Goal: Information Seeking & Learning: Learn about a topic

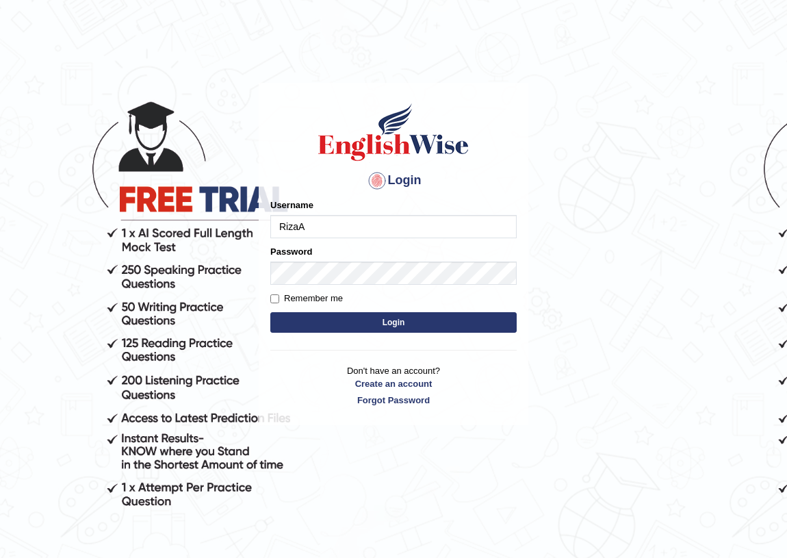
type input "RizaA"
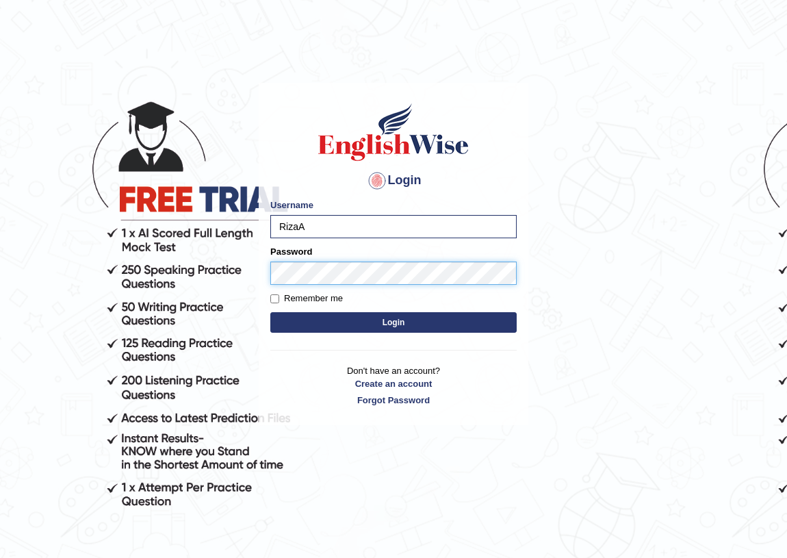
click at [270, 312] on button "Login" at bounding box center [393, 322] width 246 height 21
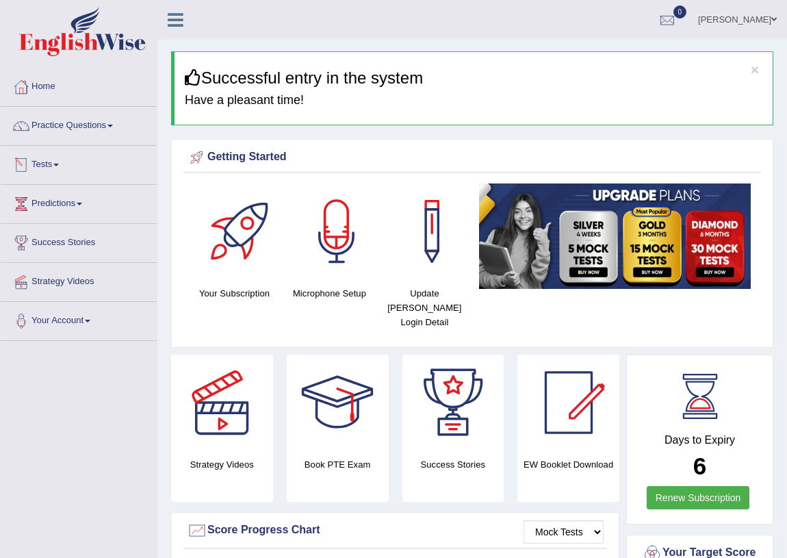
click at [59, 165] on span at bounding box center [55, 165] width 5 height 3
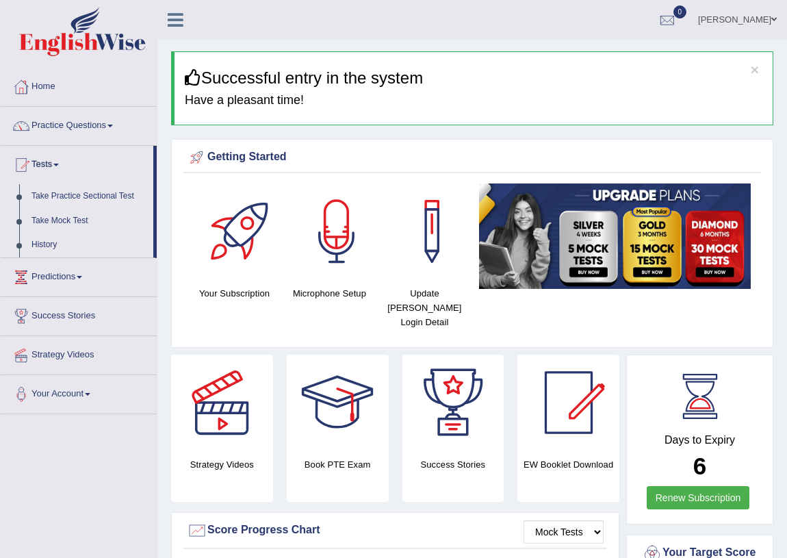
click at [81, 196] on link "Take Practice Sectional Test" at bounding box center [89, 196] width 128 height 25
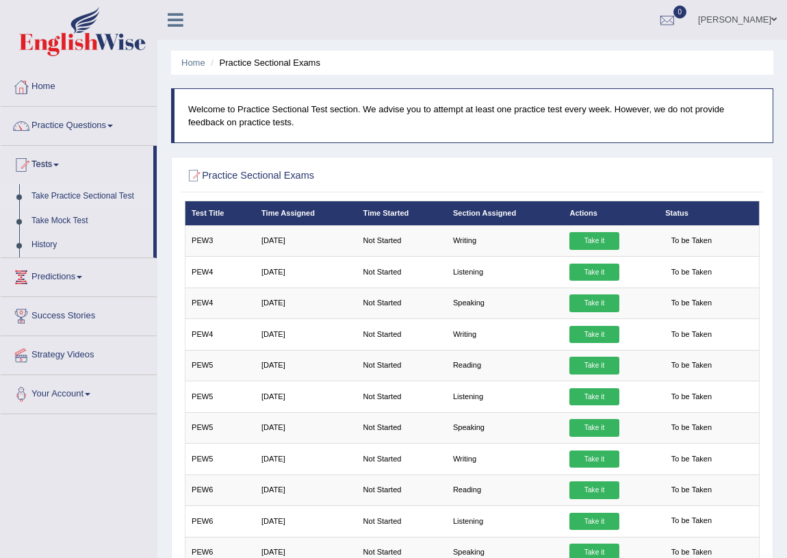
click at [591, 242] on link "Take it" at bounding box center [593, 241] width 49 height 18
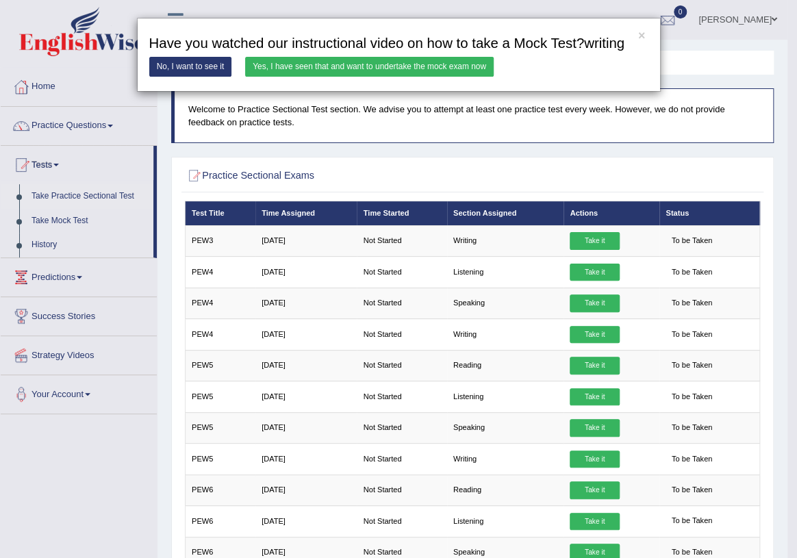
click at [336, 70] on link "Yes, I have seen that and want to undertake the mock exam now" at bounding box center [369, 67] width 248 height 20
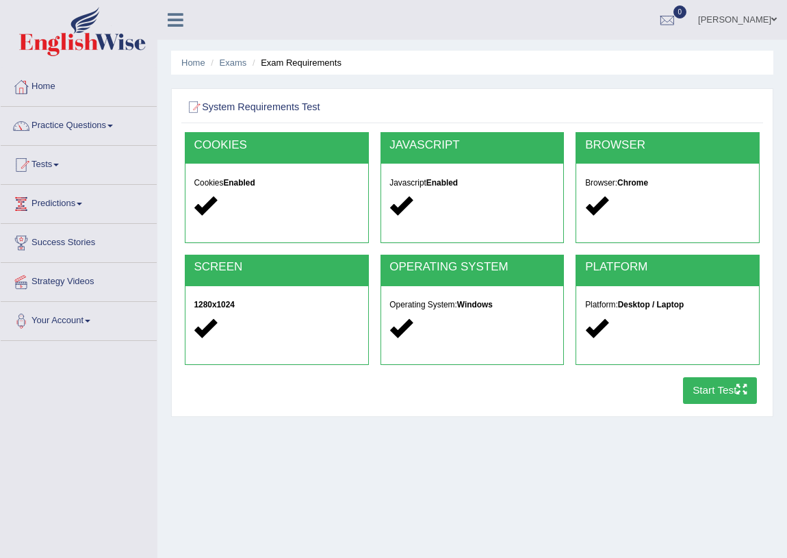
click at [706, 390] on button "Start Test" at bounding box center [720, 390] width 75 height 27
